Goal: Register for event/course

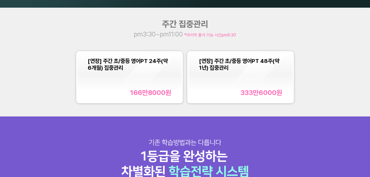
scroll to position [470, 0]
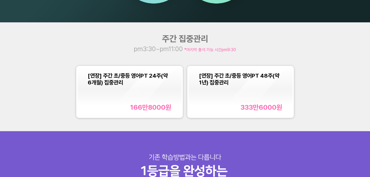
click at [143, 87] on div "[연장] 주간 초/중등 영어PT 24주(약 6개월) 집중관리 166만8000 원" at bounding box center [129, 91] width 83 height 39
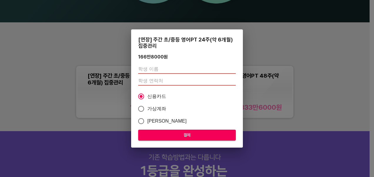
click at [168, 71] on input "text" at bounding box center [187, 68] width 98 height 9
type input "d"
type input "[PERSON_NAME]"
click at [162, 80] on input "number" at bounding box center [187, 80] width 98 height 9
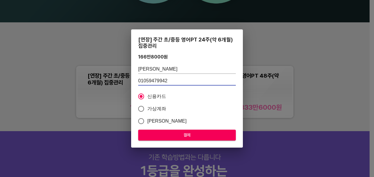
type input "01059479942"
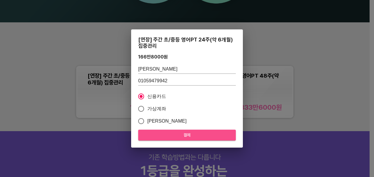
click at [196, 133] on span "결제" at bounding box center [187, 134] width 88 height 7
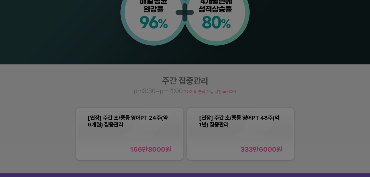
scroll to position [441, 0]
